Goal: Transaction & Acquisition: Purchase product/service

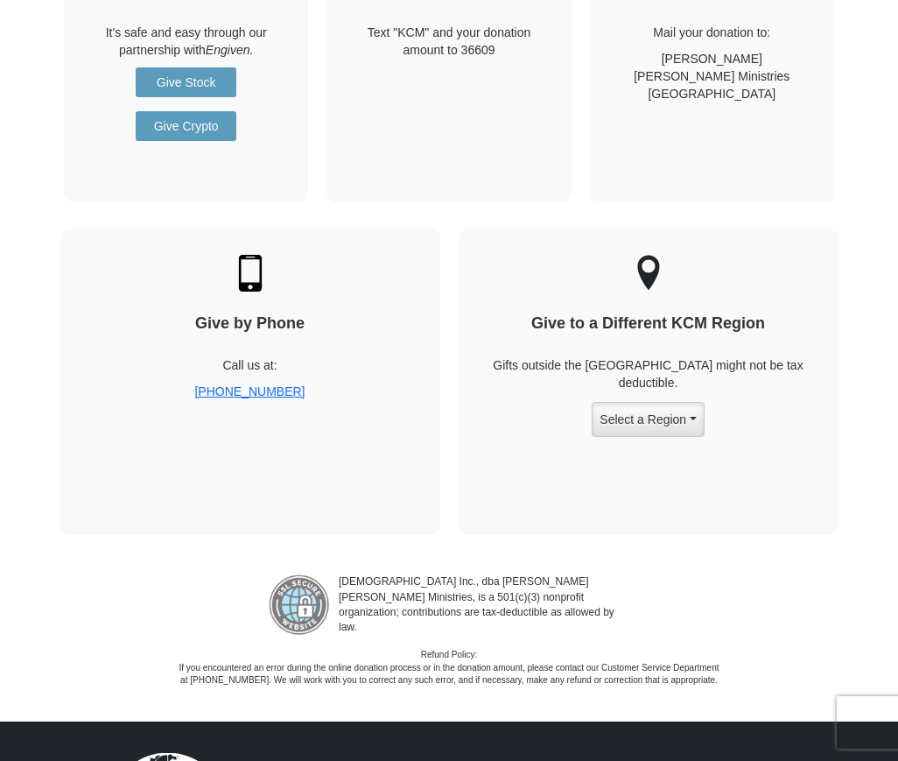
scroll to position [2364, 0]
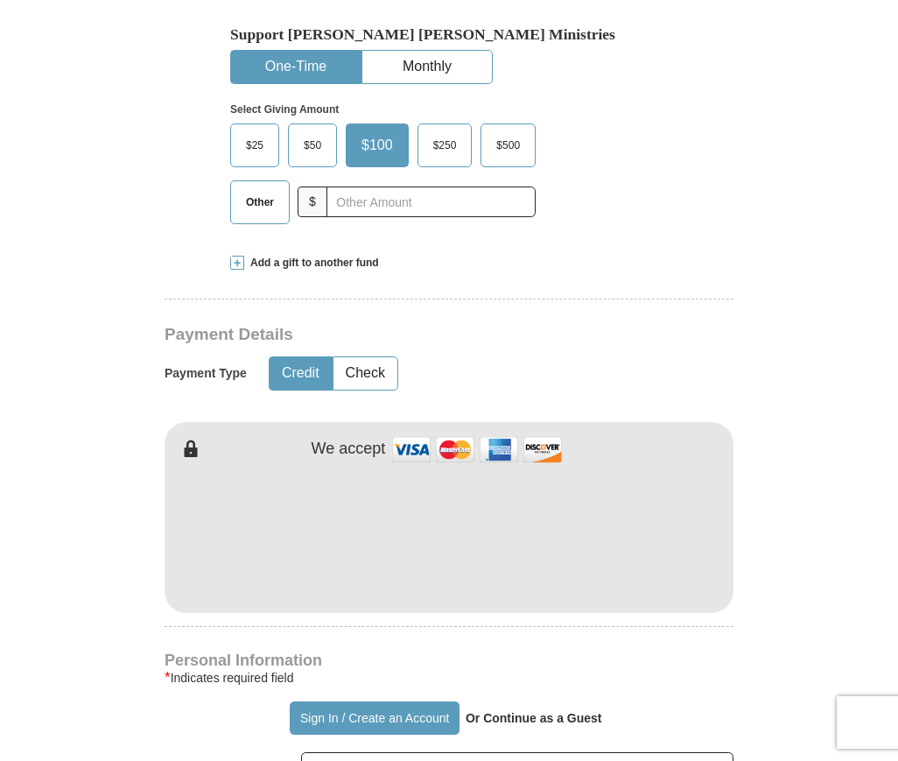
scroll to position [525, 0]
click at [373, 369] on button "Check" at bounding box center [366, 372] width 64 height 32
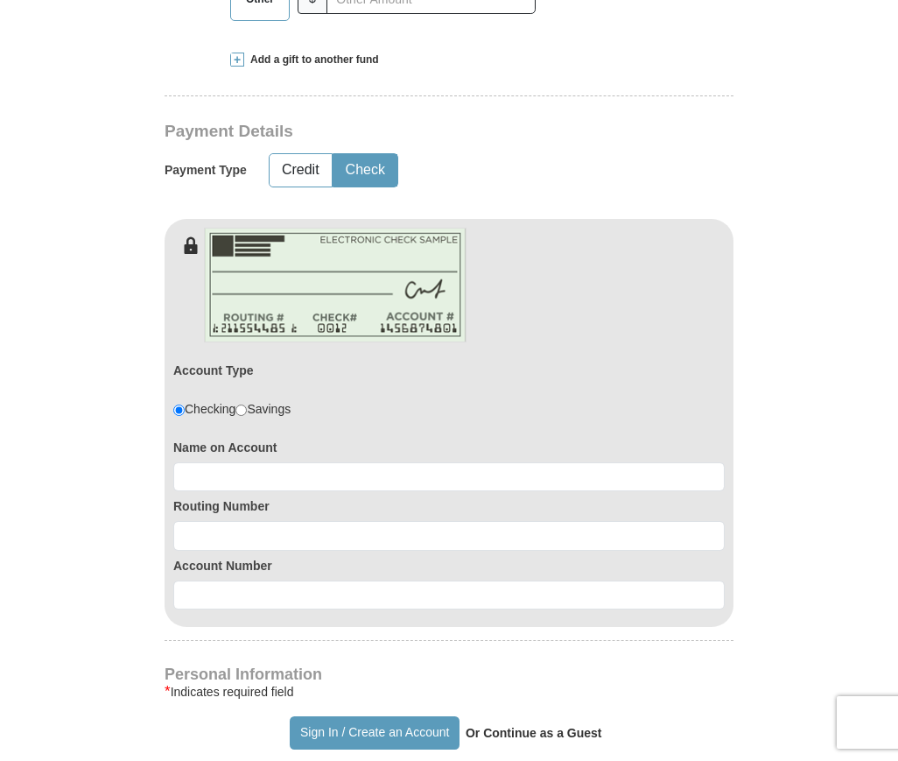
scroll to position [438, 0]
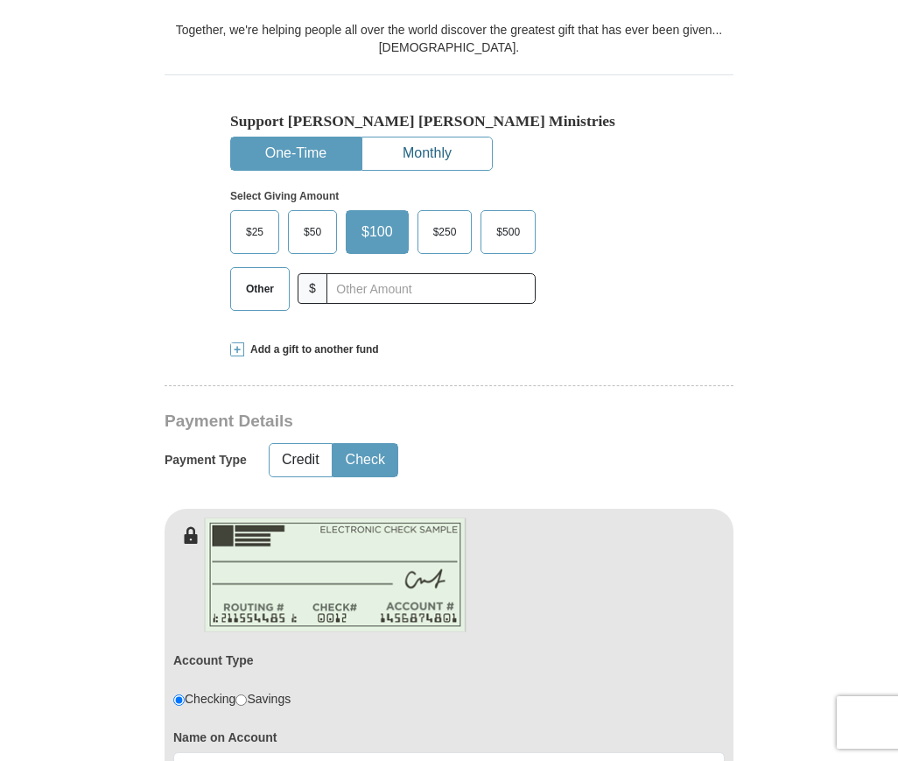
click at [412, 151] on button "Monthly" at bounding box center [427, 153] width 130 height 32
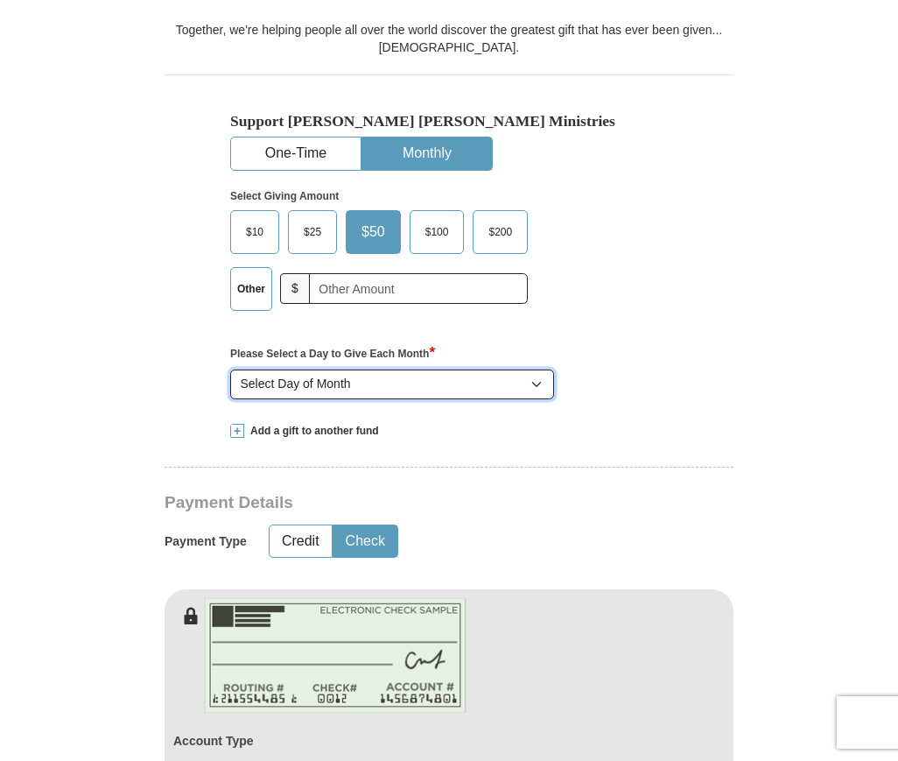
click at [405, 385] on select "Select Day of Month 1 2 3 4 5 6 7 8 9 10 11 12 13 14 15 16 17 18 19 20 21 22 23…" at bounding box center [392, 384] width 324 height 30
click at [299, 165] on button "One-Time" at bounding box center [296, 153] width 130 height 32
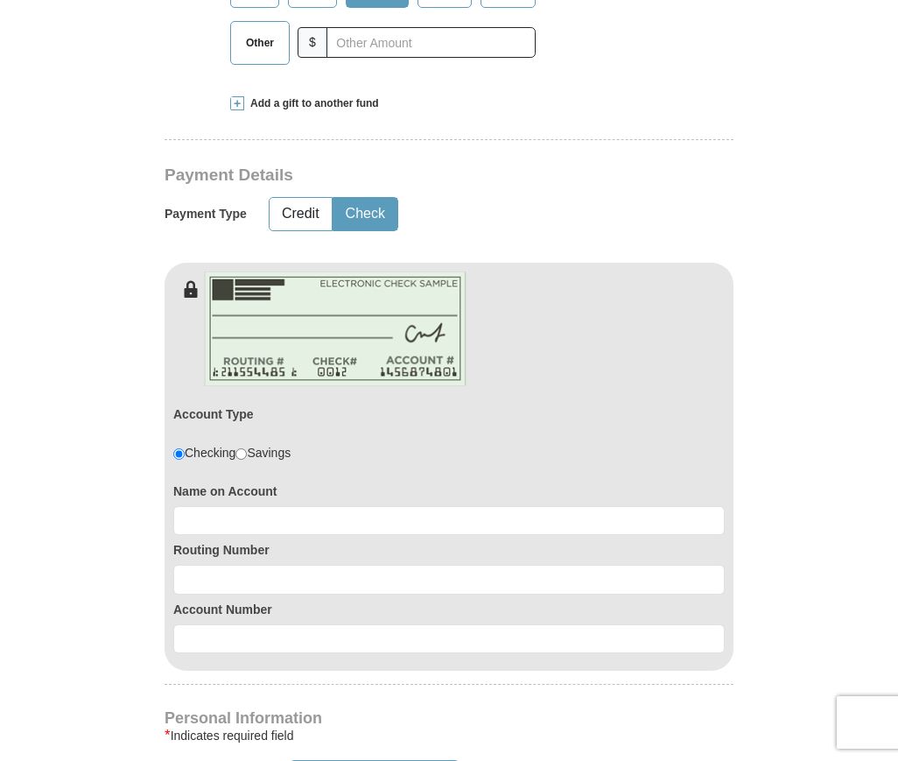
scroll to position [525, 0]
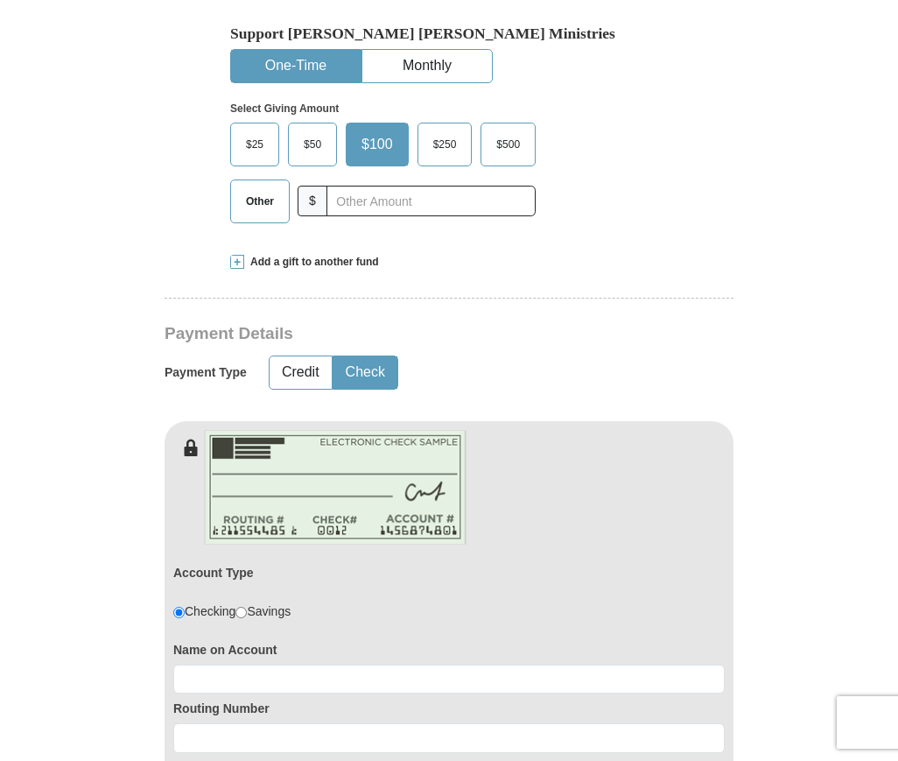
click at [340, 262] on span "Add a gift to another fund" at bounding box center [311, 262] width 135 height 15
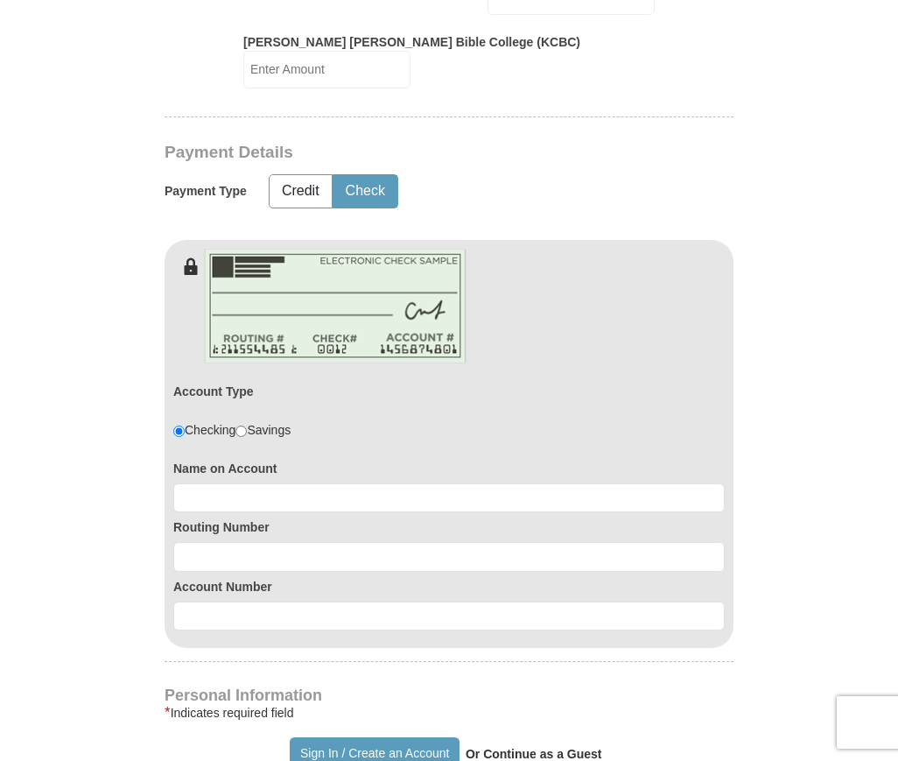
scroll to position [963, 0]
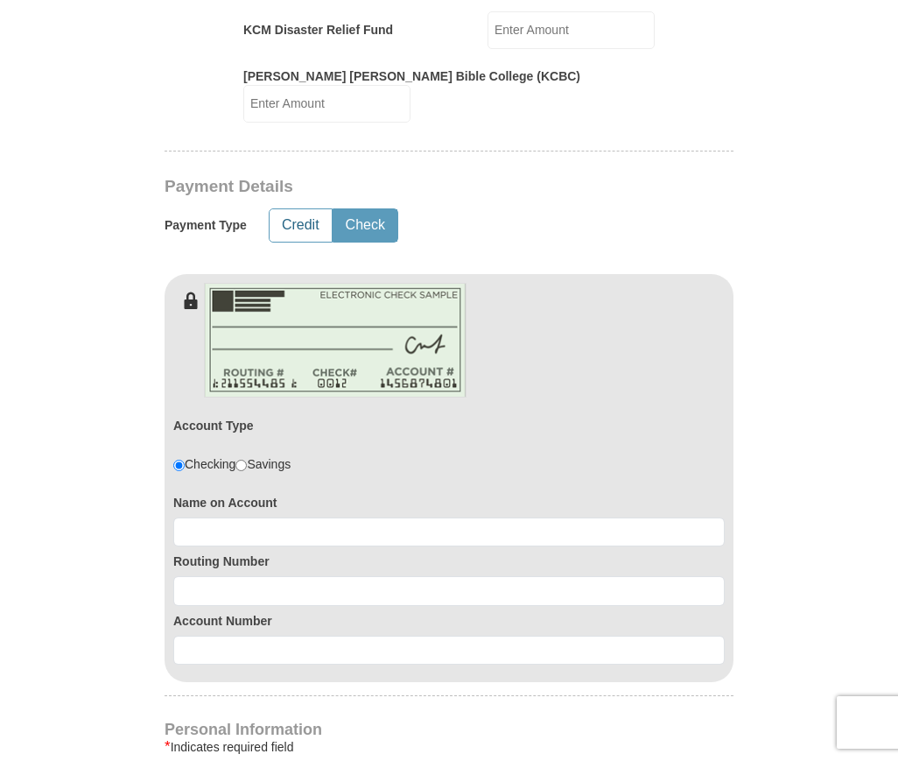
click at [299, 209] on button "Credit" at bounding box center [301, 225] width 62 height 32
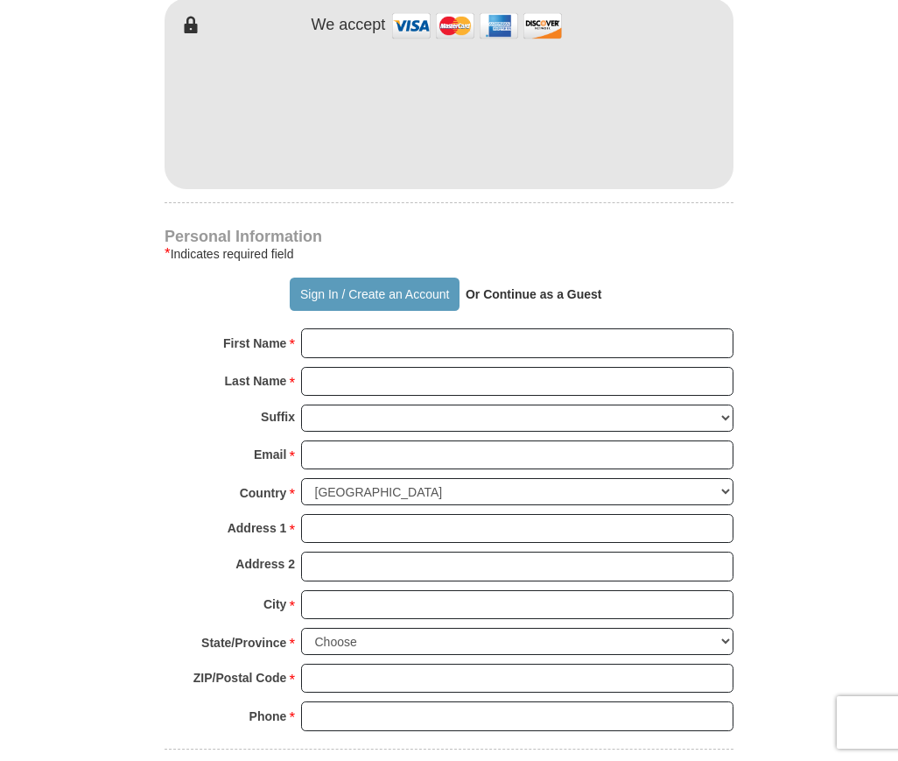
scroll to position [1313, 0]
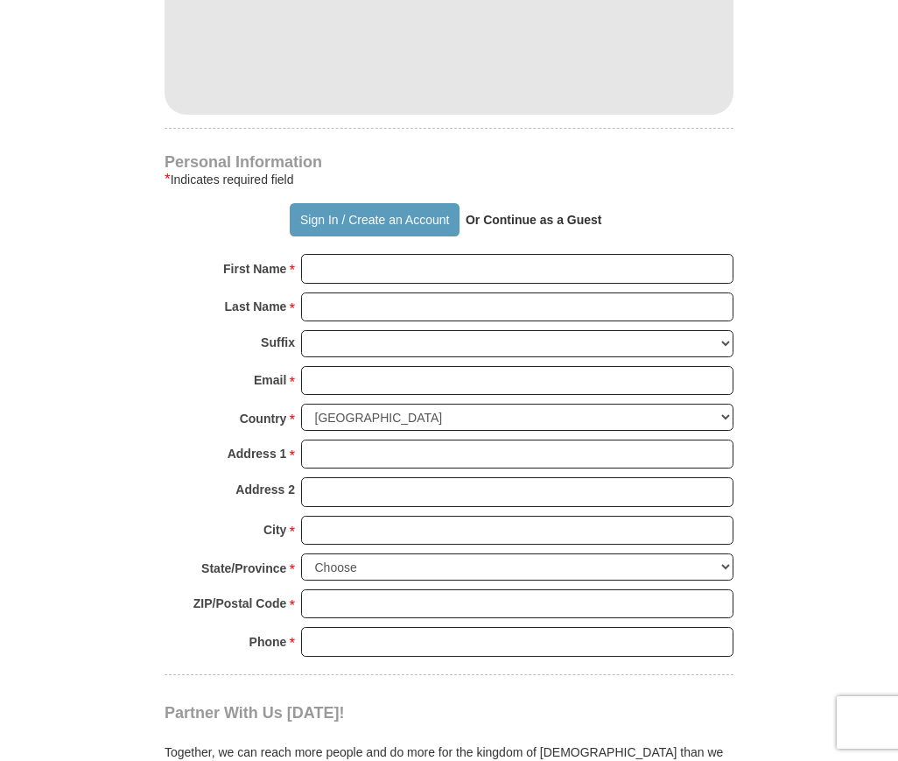
click at [560, 213] on strong "Or Continue as a Guest" at bounding box center [534, 220] width 137 height 14
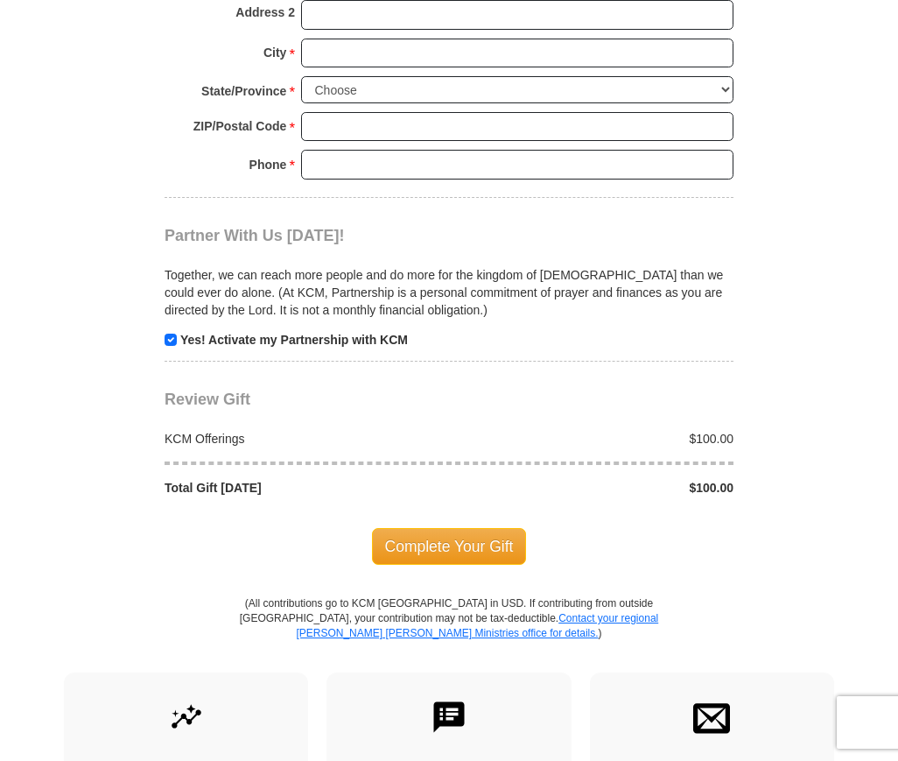
scroll to position [2101, 0]
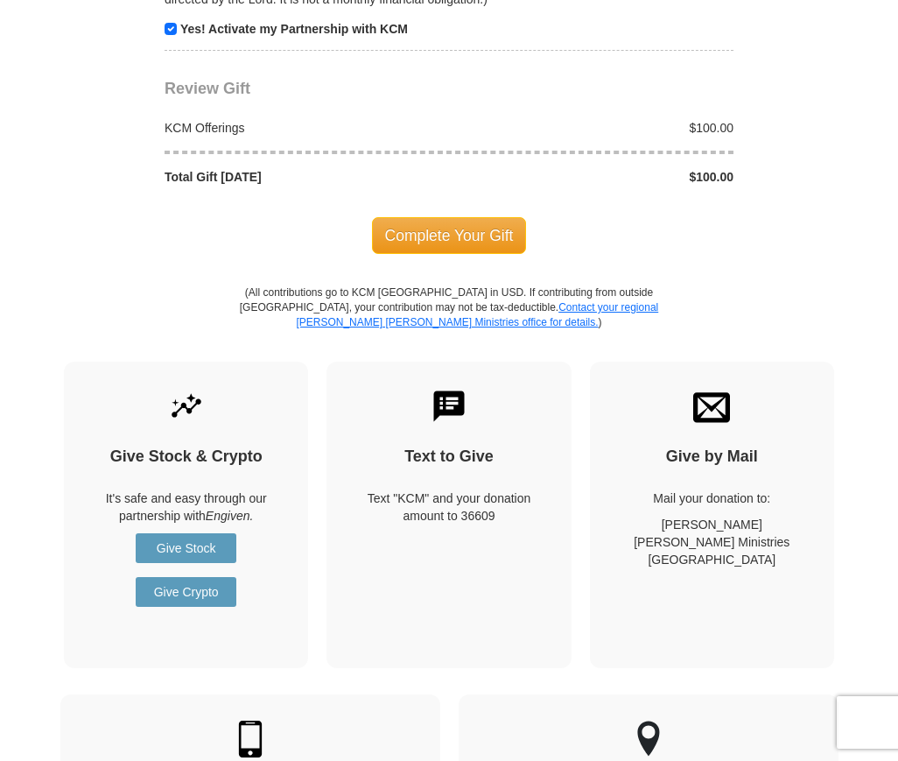
click at [435, 246] on div "Complete Your Gift" at bounding box center [449, 236] width 569 height 100
click at [442, 233] on span "Complete Your Gift" at bounding box center [449, 235] width 155 height 37
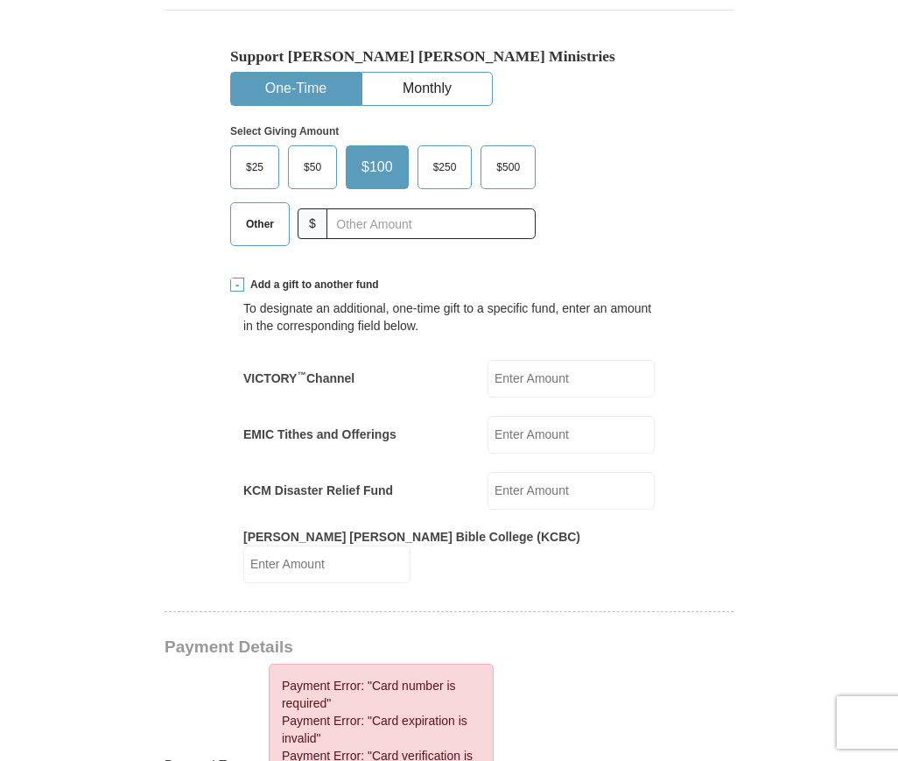
scroll to position [493, 0]
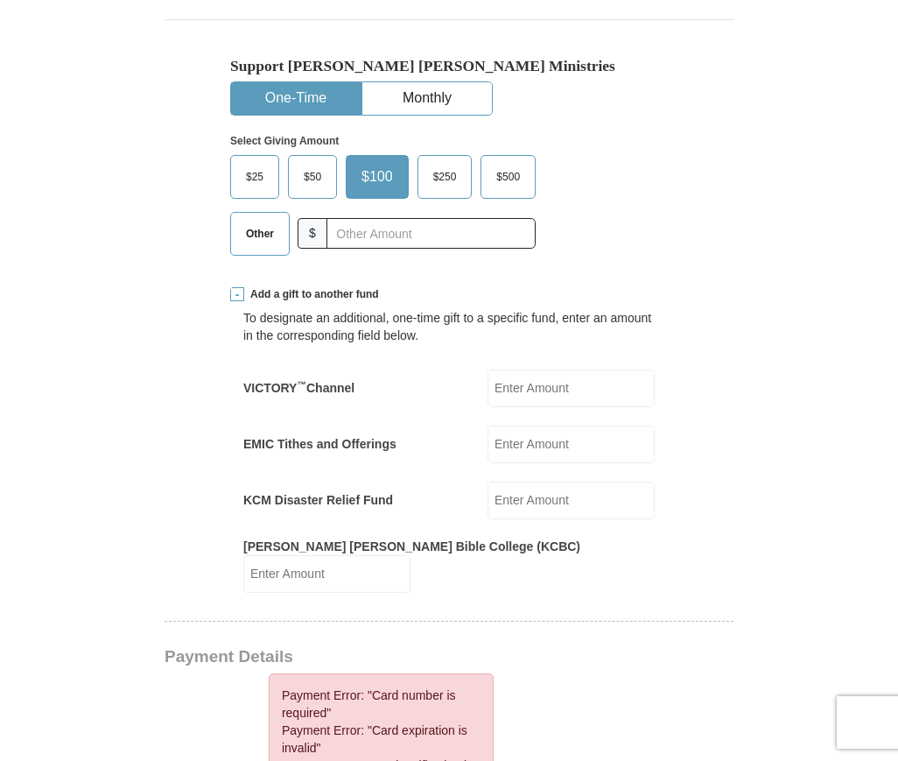
click at [263, 288] on span "Add a gift to another fund" at bounding box center [311, 294] width 135 height 15
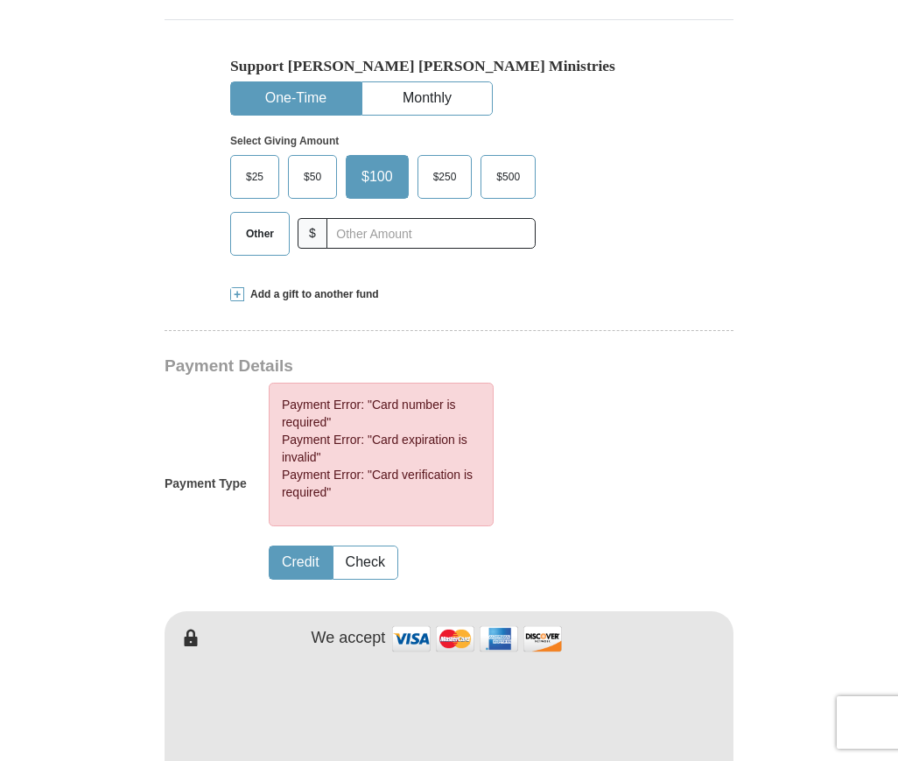
click at [261, 288] on span "Add a gift to another fund" at bounding box center [311, 294] width 135 height 15
